Goal: Find specific page/section: Find specific page/section

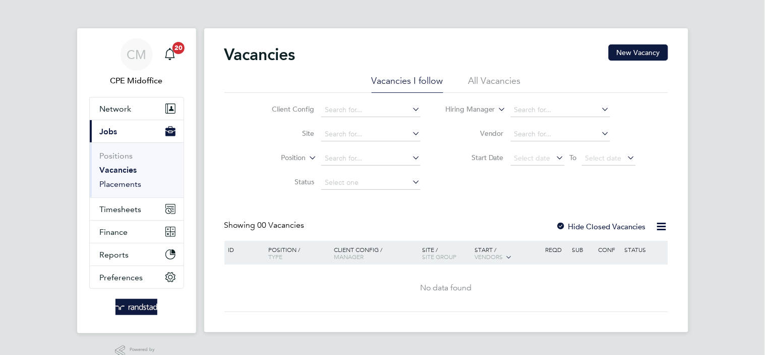
click at [133, 182] on link "Placements" at bounding box center [121, 184] width 42 height 10
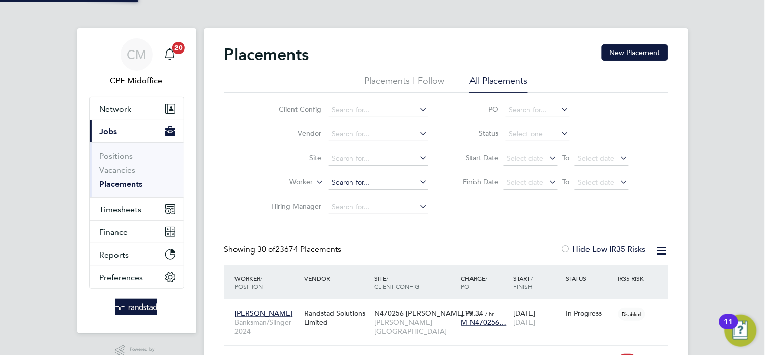
click at [338, 178] on input at bounding box center [378, 183] width 99 height 14
paste input "[PERSON_NAME]"
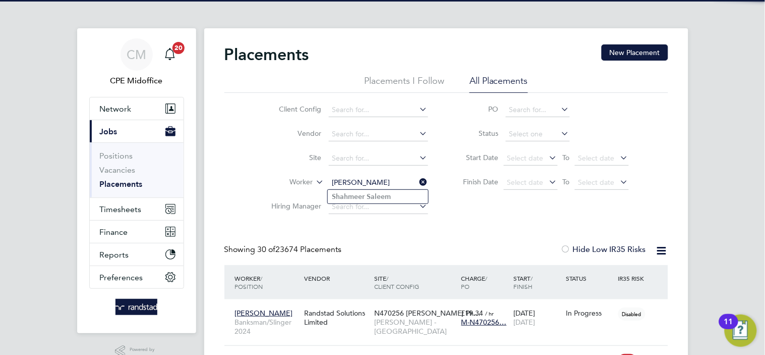
type input "[PERSON_NAME]"
click at [371, 196] on b "Saleem" at bounding box center [379, 196] width 24 height 9
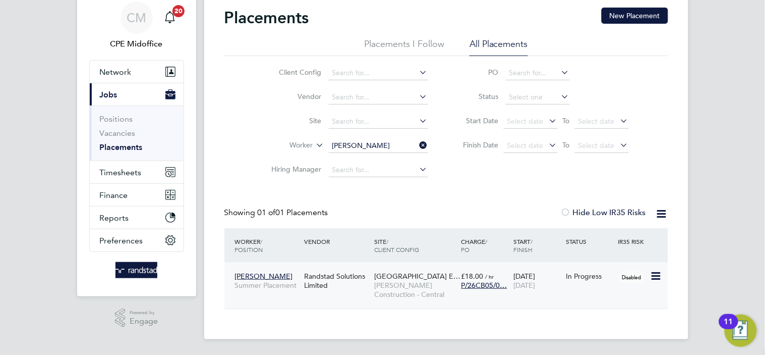
click at [311, 282] on div "Randstad Solutions Limited" at bounding box center [337, 280] width 70 height 28
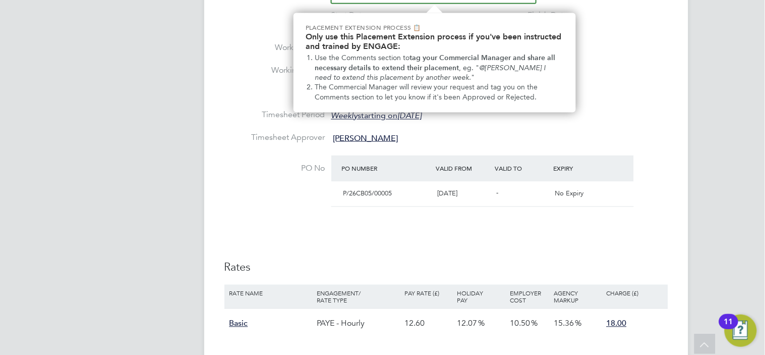
scroll to position [432, 0]
